Goal: Task Accomplishment & Management: Manage account settings

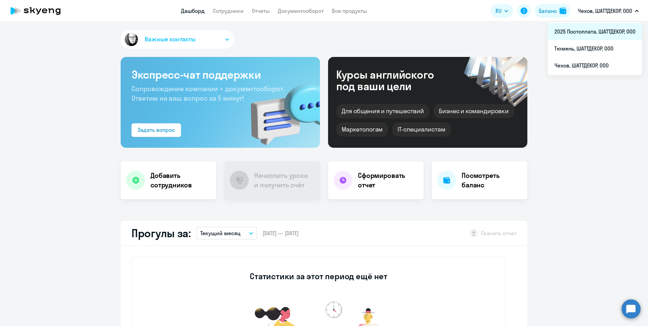
click at [595, 34] on li "2025 Постоплата, ШАТТДЕКОР, ООО" at bounding box center [595, 31] width 95 height 17
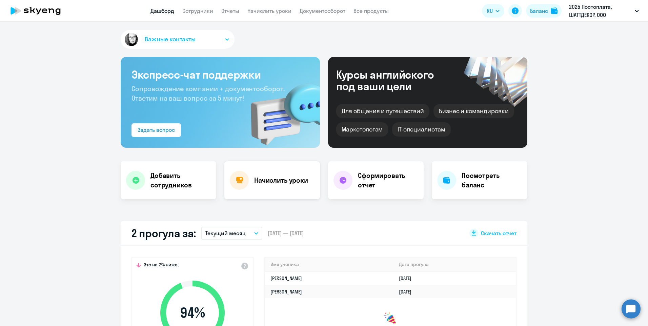
click at [288, 185] on h4 "Начислить уроки" at bounding box center [281, 180] width 54 height 9
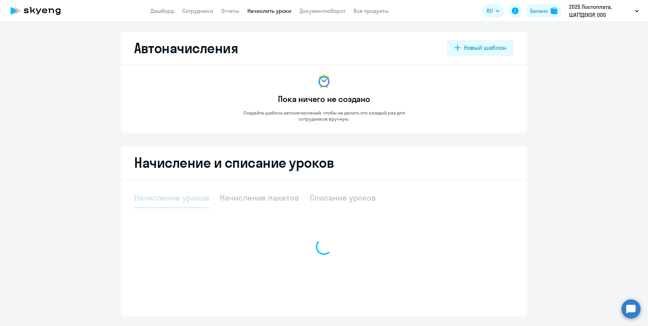
select select "10"
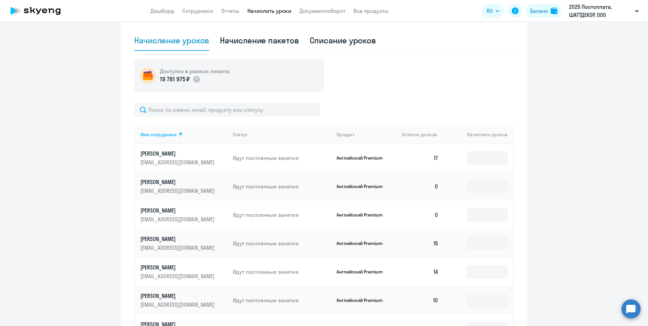
scroll to position [169, 0]
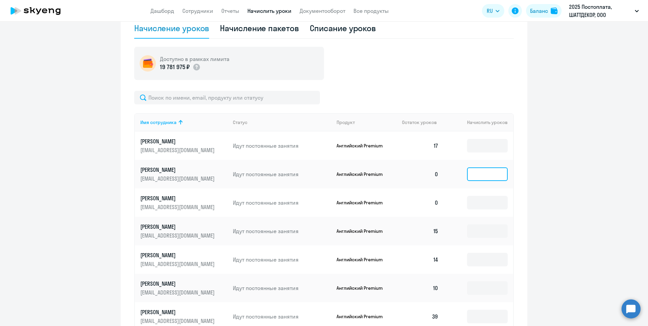
click at [478, 176] on input at bounding box center [487, 174] width 41 height 14
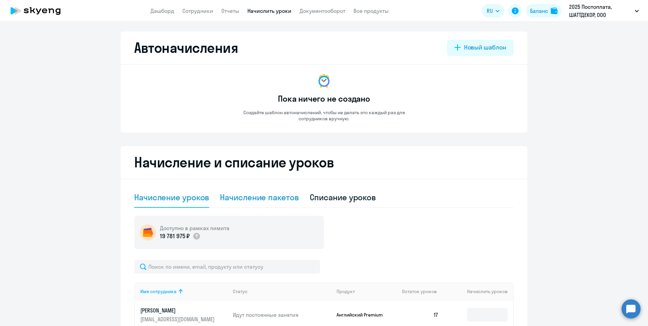
scroll to position [0, 0]
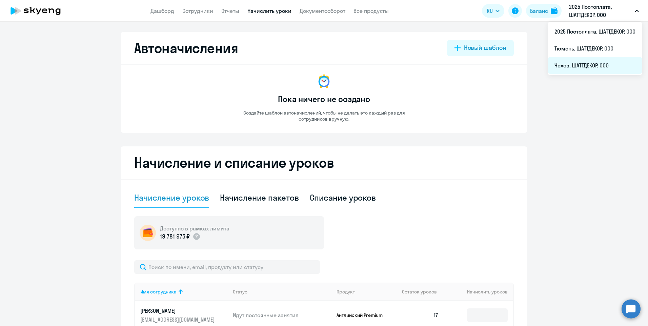
click at [578, 65] on li "Чехов, ШАТТДЕКОР, ООО" at bounding box center [595, 65] width 95 height 17
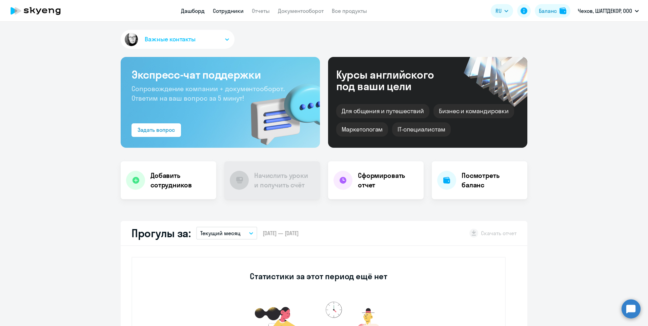
click at [228, 9] on link "Сотрудники" at bounding box center [228, 10] width 31 height 7
select select "30"
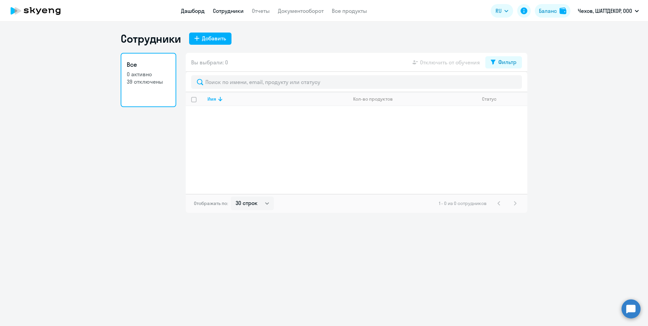
click at [194, 9] on link "Дашборд" at bounding box center [193, 10] width 24 height 7
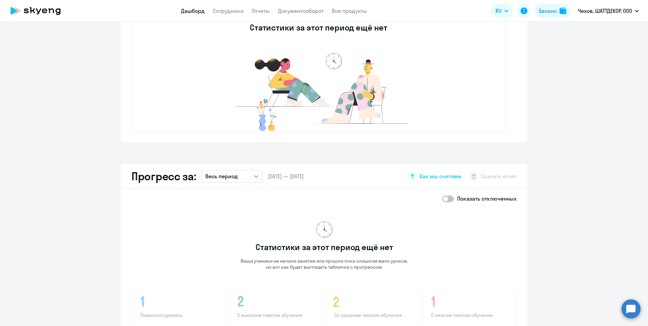
scroll to position [169, 0]
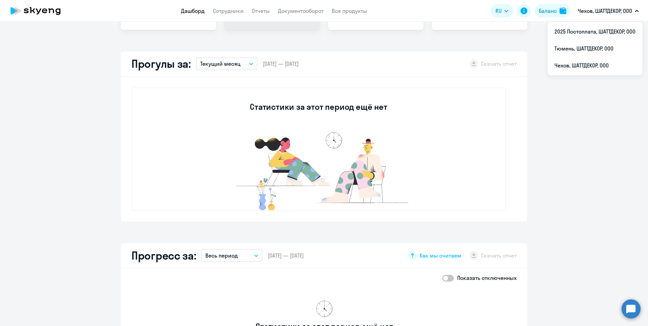
click at [613, 11] on p "Чехов, ШАТТДЕКОР, ООО" at bounding box center [605, 11] width 54 height 8
click at [609, 12] on p "Чехов, ШАТТДЕКОР, ООО" at bounding box center [605, 11] width 54 height 8
click at [599, 29] on li "2025 Постоплата, ШАТТДЕКОР, ООО" at bounding box center [595, 31] width 95 height 17
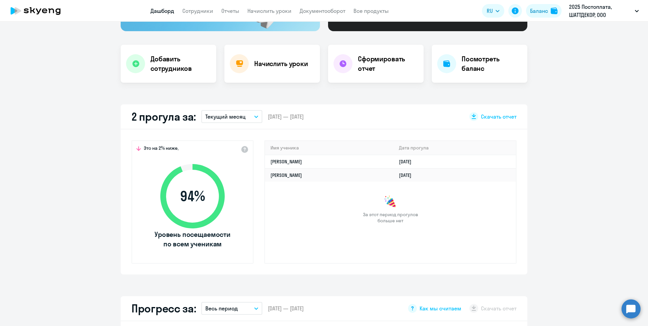
scroll to position [102, 0]
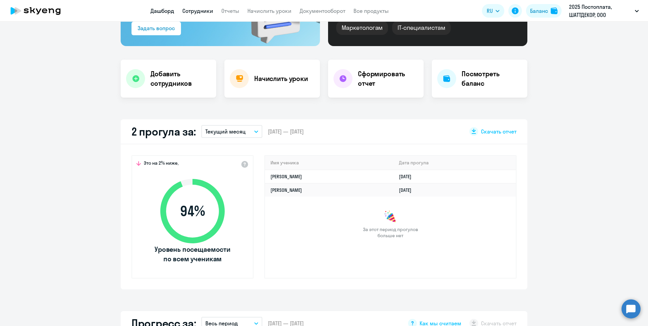
click at [201, 10] on link "Сотрудники" at bounding box center [197, 10] width 31 height 7
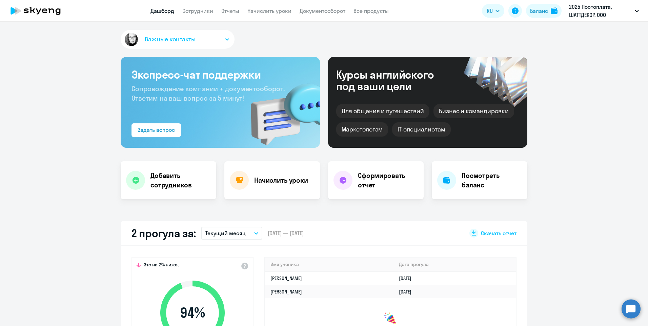
select select "30"
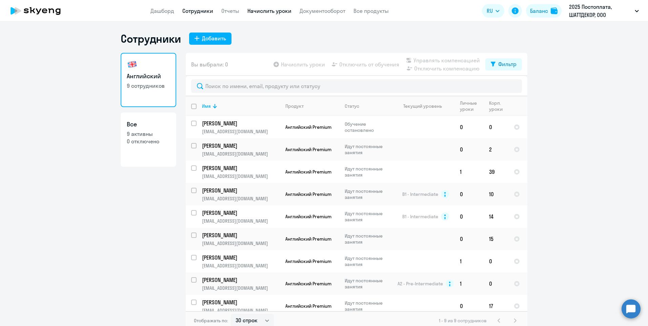
click at [263, 8] on link "Начислить уроки" at bounding box center [269, 10] width 44 height 7
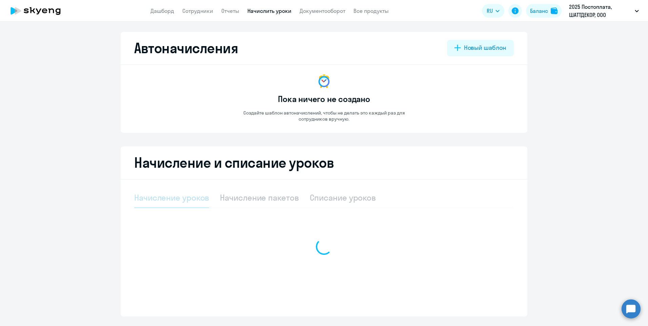
select select "10"
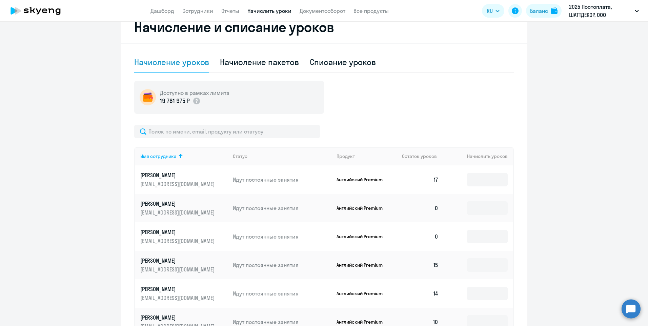
scroll to position [169, 0]
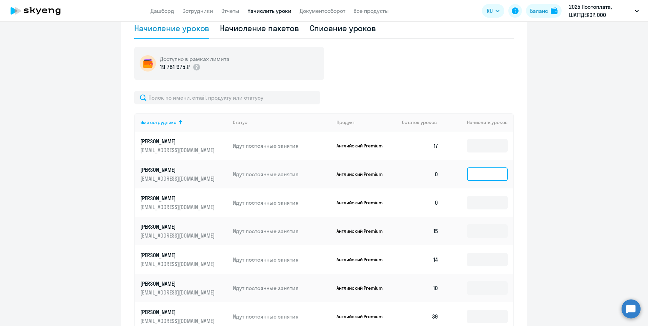
click at [486, 177] on input at bounding box center [487, 174] width 41 height 14
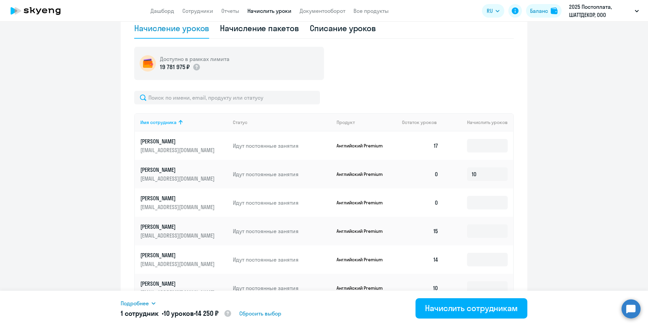
click at [554, 236] on ng-component "Автоначисления Новый шаблон Пока ничего не создано Создайте шаблон автоначислен…" at bounding box center [324, 125] width 648 height 527
drag, startPoint x: 477, startPoint y: 177, endPoint x: 463, endPoint y: 174, distance: 14.8
click at [463, 174] on td "10" at bounding box center [478, 174] width 69 height 28
type input "3"
type input "10"
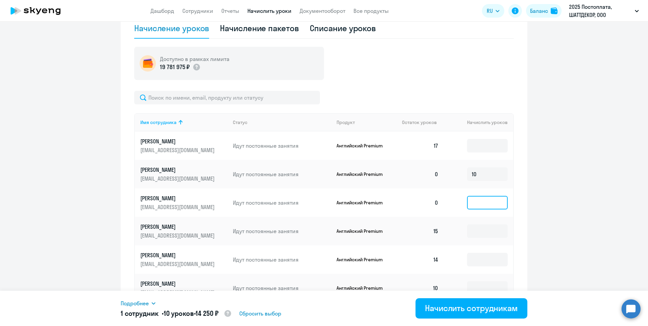
click at [488, 203] on input at bounding box center [487, 203] width 41 height 14
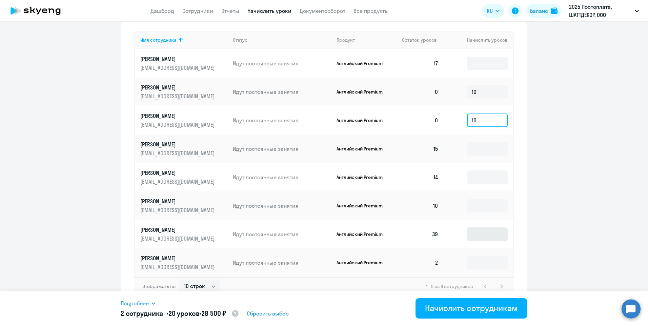
scroll to position [260, 0]
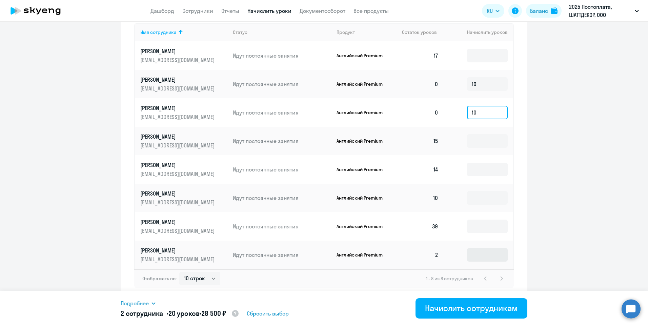
type input "10"
click at [470, 255] on input at bounding box center [487, 255] width 41 height 14
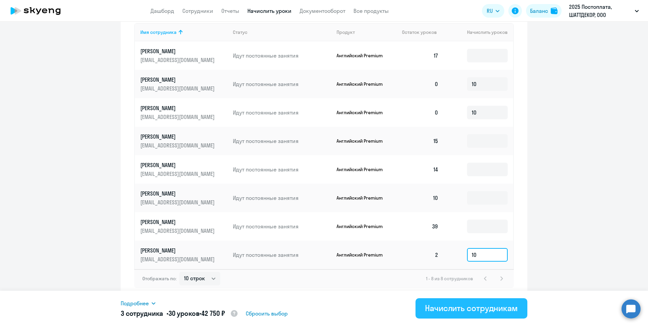
type input "10"
click at [460, 309] on div "Начислить сотрудникам" at bounding box center [471, 308] width 93 height 11
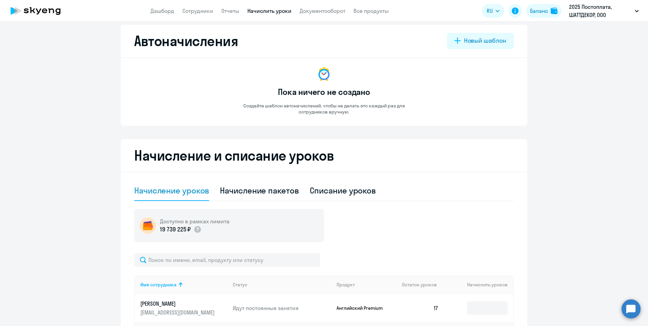
scroll to position [0, 0]
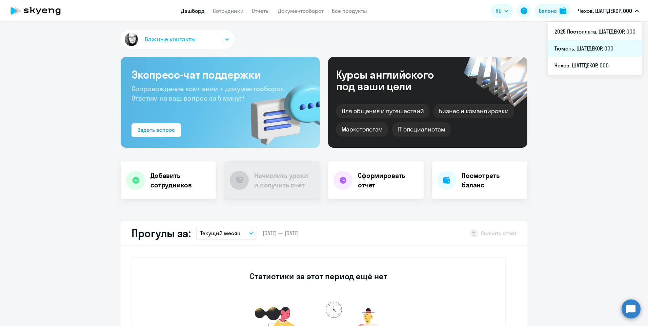
click at [570, 47] on li "Тюмень, ШАТТДЕКОР, ООО" at bounding box center [595, 48] width 95 height 17
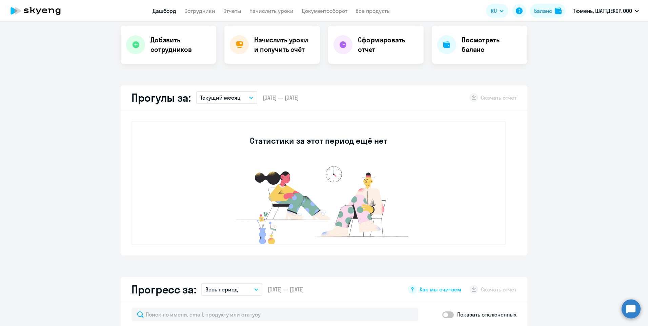
select select "30"
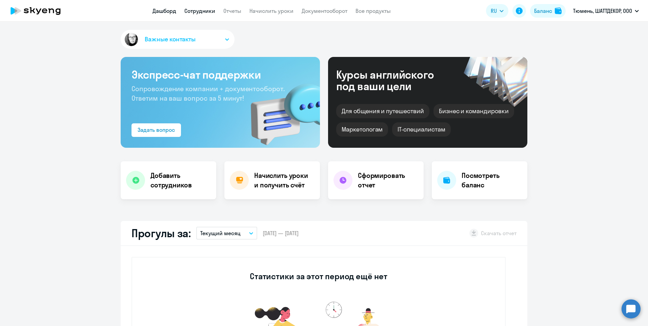
click at [200, 13] on link "Сотрудники" at bounding box center [199, 10] width 31 height 7
select select "30"
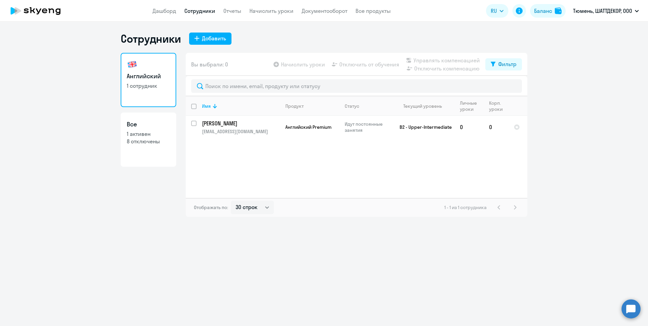
click at [185, 13] on link "Сотрудники" at bounding box center [199, 10] width 31 height 7
click at [164, 153] on link "Все 1 активен 8 отключены" at bounding box center [149, 139] width 56 height 54
select select "30"
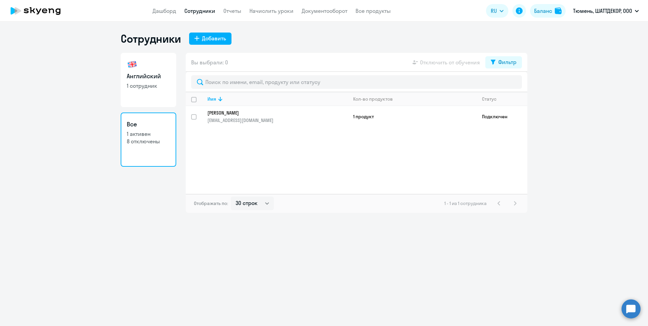
click at [161, 90] on link "Английский 1 сотрудник" at bounding box center [149, 80] width 56 height 54
select select "30"
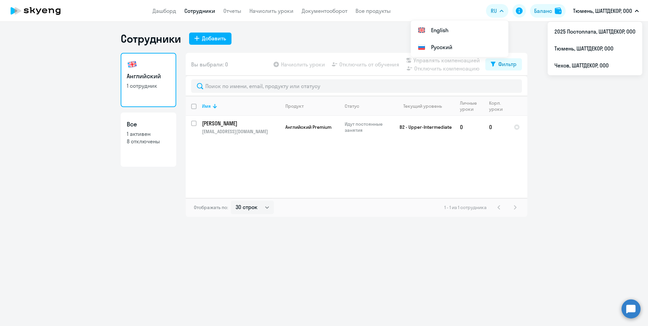
click at [604, 11] on p "Тюмень, ШАТТДЕКОР, ООО" at bounding box center [602, 11] width 59 height 8
click at [598, 13] on p "Тюмень, ШАТТДЕКОР, ООО" at bounding box center [602, 11] width 59 height 8
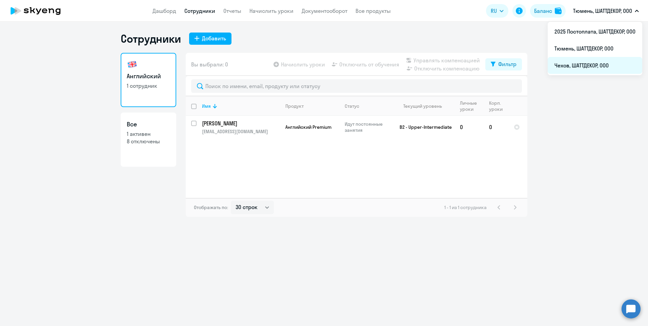
click at [577, 68] on li "Чехов, ШАТТДЕКОР, ООО" at bounding box center [595, 65] width 95 height 17
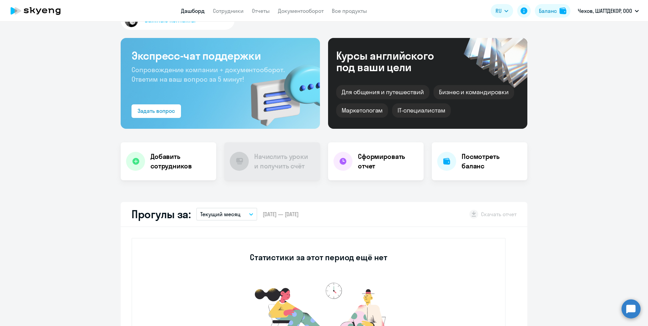
scroll to position [68, 0]
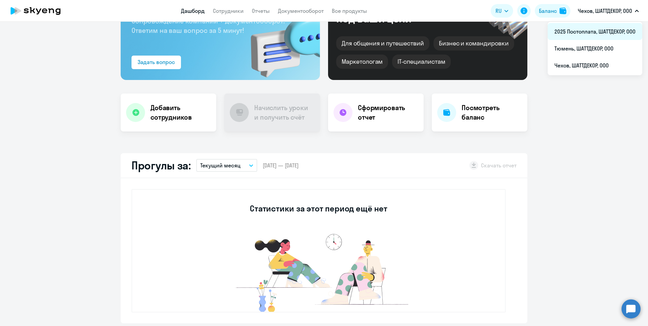
click at [582, 32] on li "2025 Постоплата, ШАТТДЕКОР, ООО" at bounding box center [595, 31] width 95 height 17
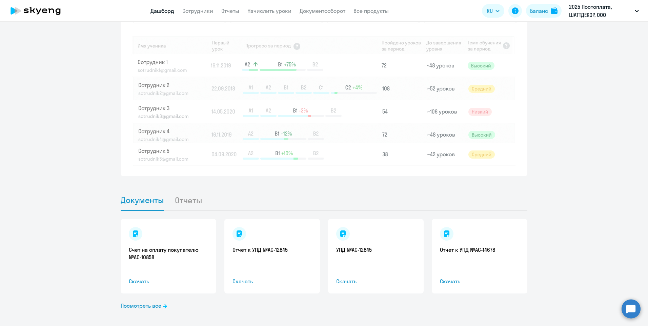
scroll to position [557, 0]
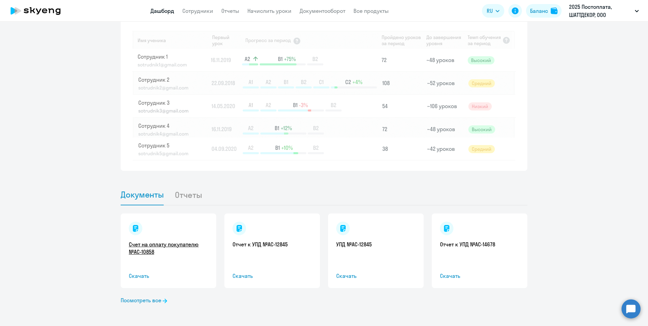
click at [163, 244] on link "Счет на оплату покупателю №AC-10858" at bounding box center [168, 248] width 79 height 15
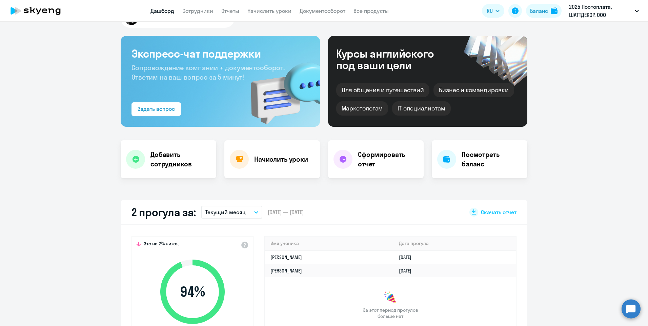
scroll to position [0, 0]
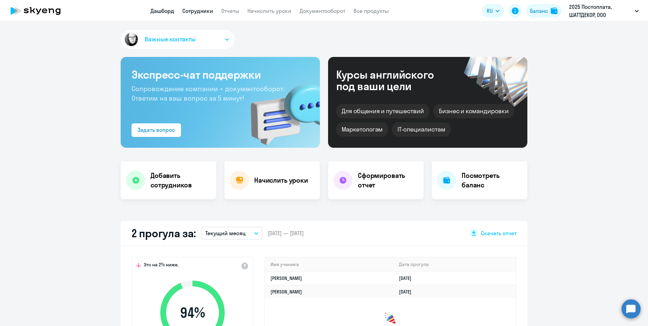
click at [207, 8] on link "Сотрудники" at bounding box center [197, 10] width 31 height 7
select select "30"
